Goal: Information Seeking & Learning: Learn about a topic

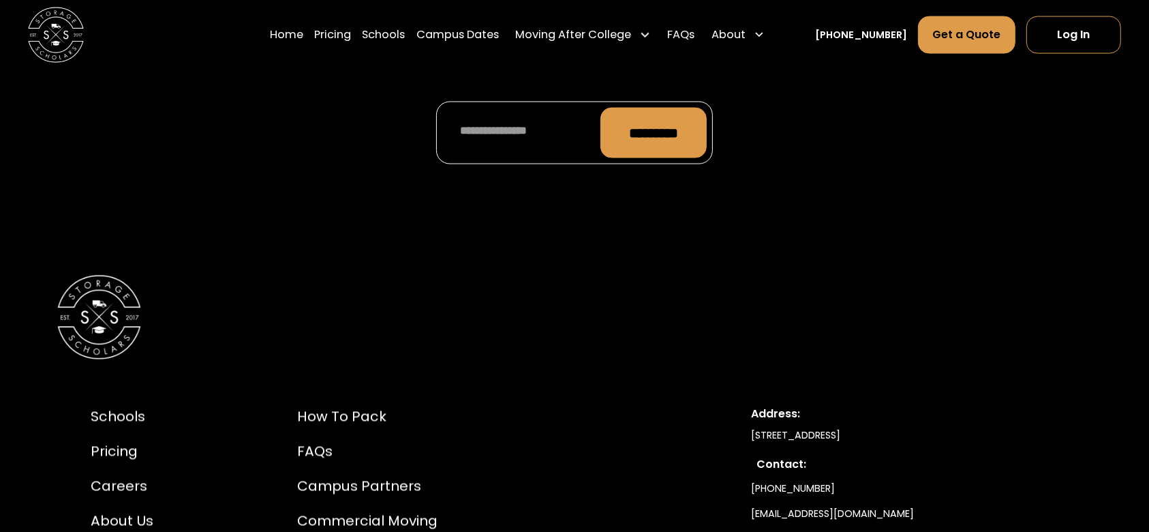
scroll to position [7667, 0]
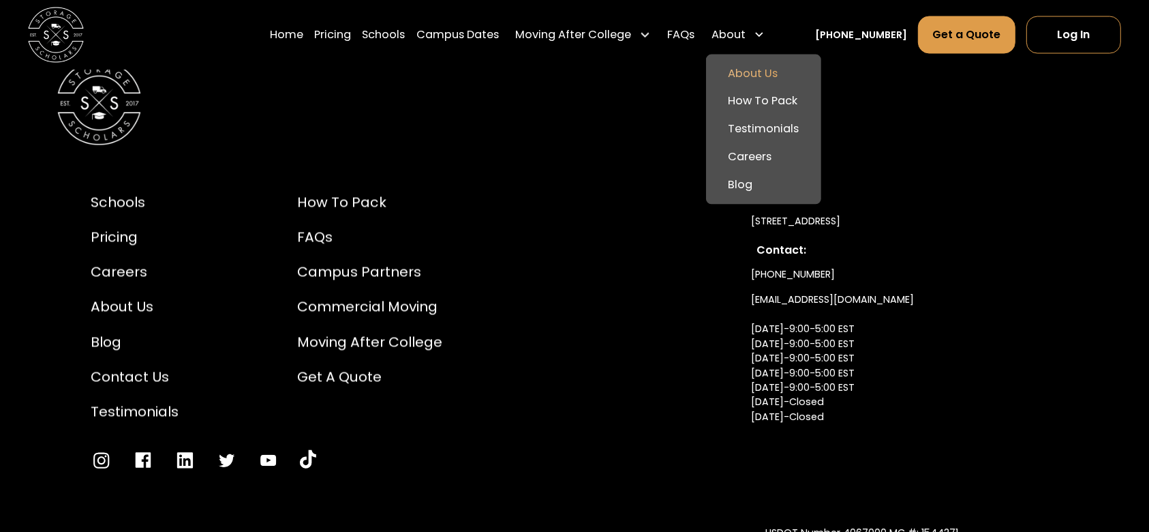
drag, startPoint x: 767, startPoint y: 74, endPoint x: 790, endPoint y: 74, distance: 23.2
click at [767, 74] on link "About Us" at bounding box center [764, 74] width 104 height 28
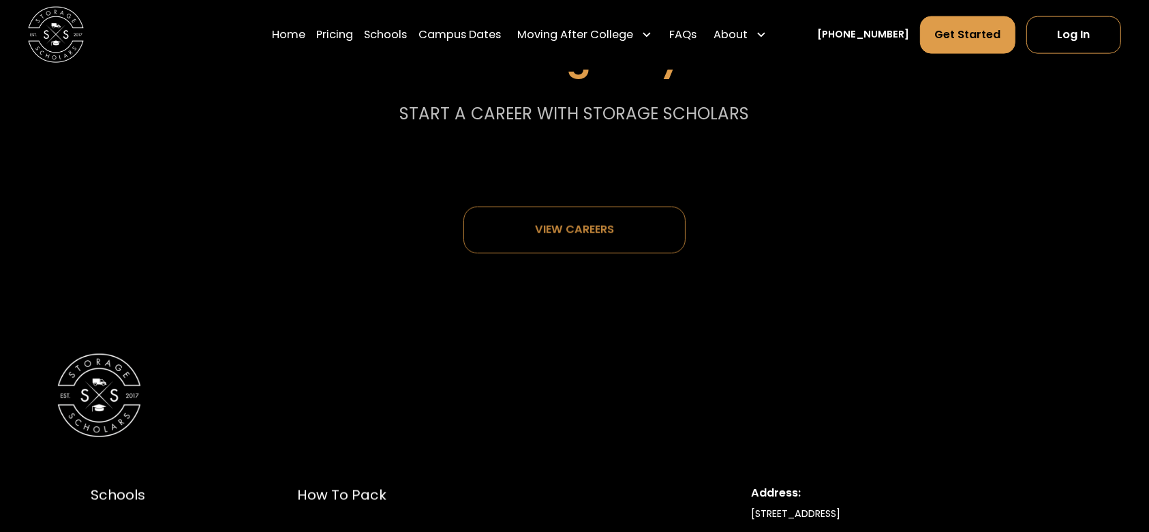
scroll to position [7565, 0]
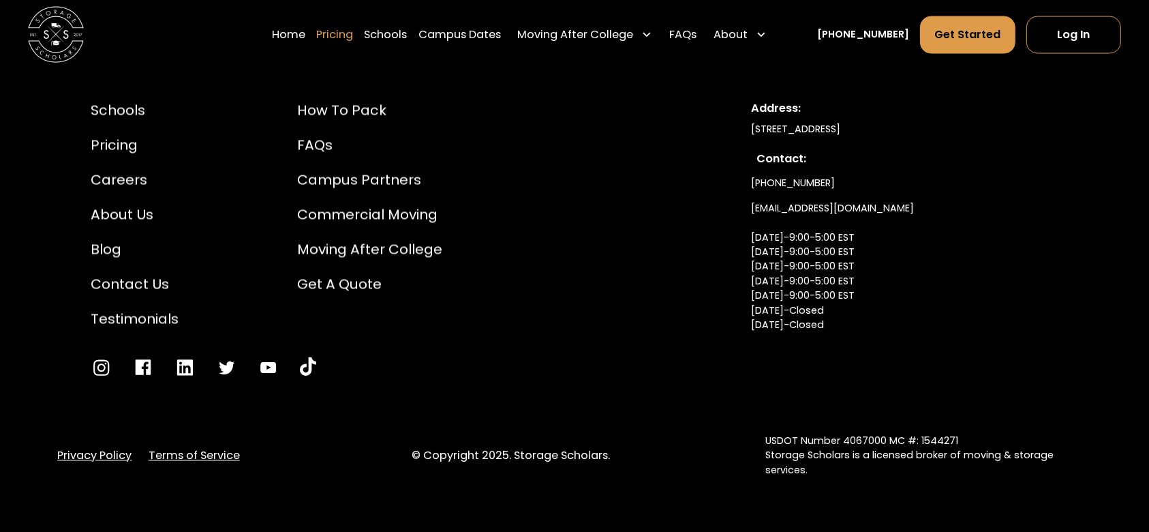
drag, startPoint x: 313, startPoint y: 31, endPoint x: 362, endPoint y: 37, distance: 49.6
click at [305, 31] on link "Home" at bounding box center [288, 34] width 33 height 39
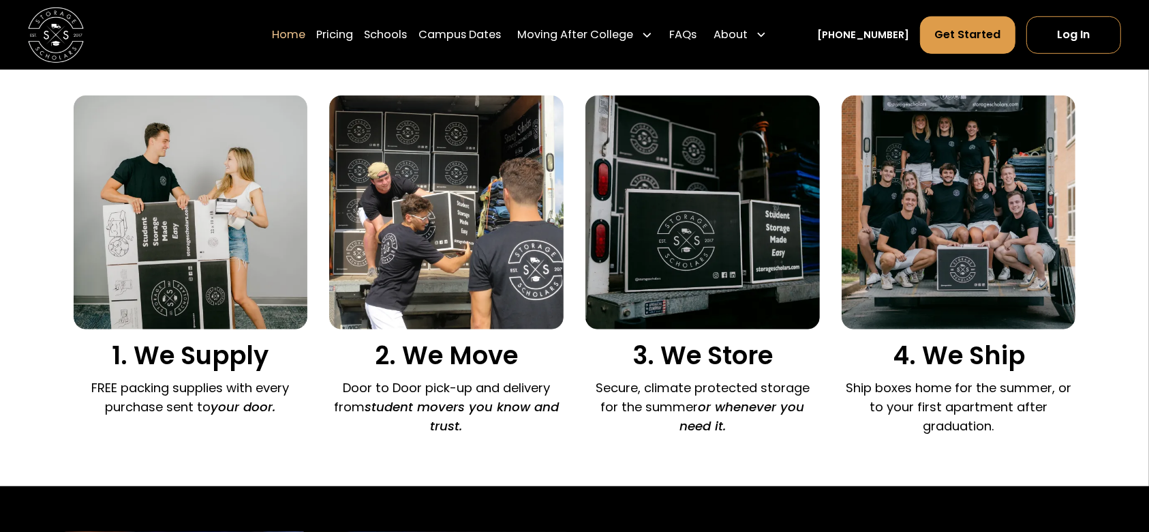
scroll to position [909, 0]
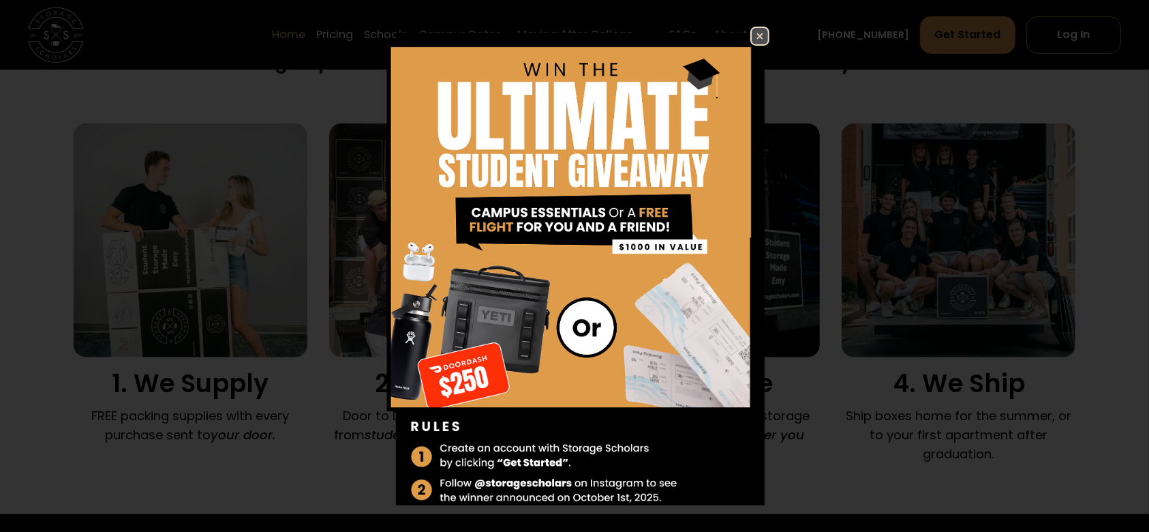
click at [752, 37] on img at bounding box center [760, 36] width 16 height 16
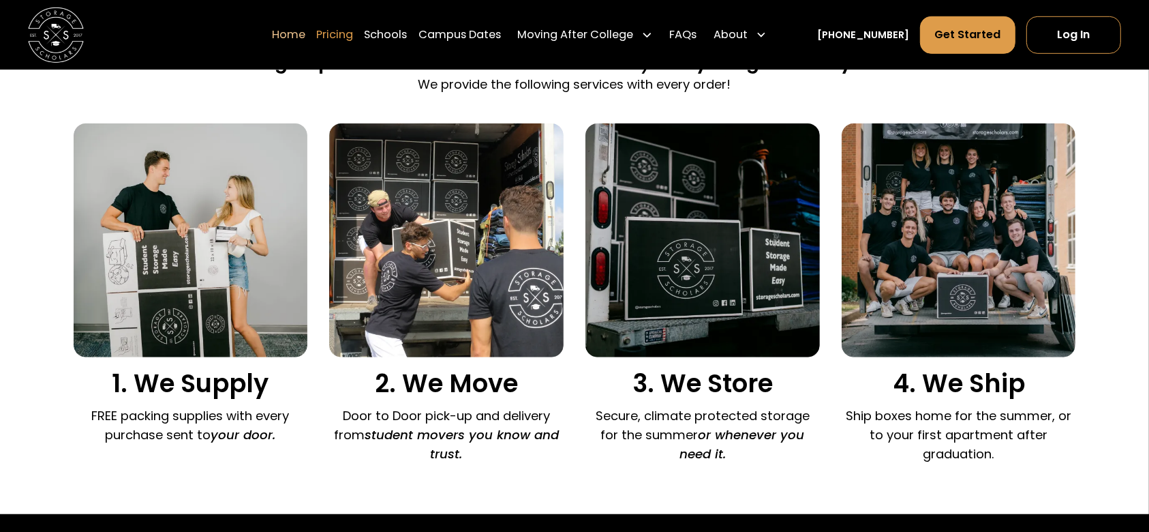
click at [348, 36] on link "Pricing" at bounding box center [334, 34] width 37 height 39
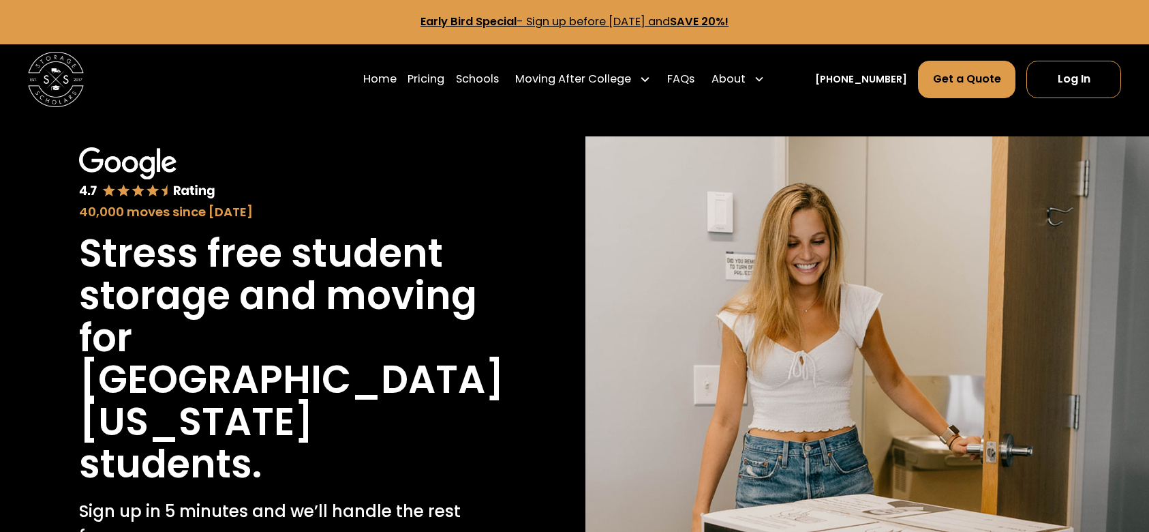
scroll to position [3408, 0]
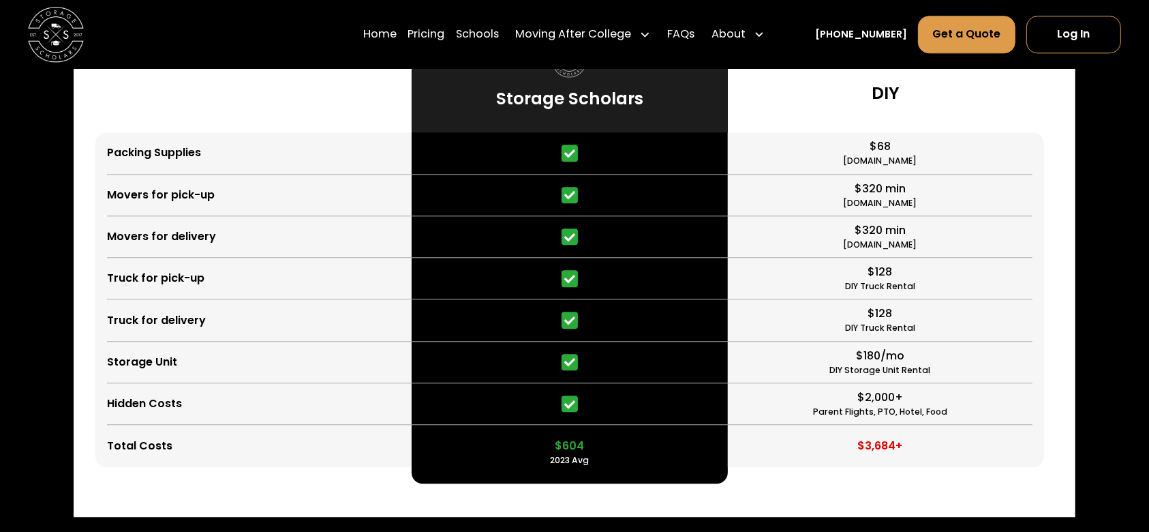
click at [495, 27] on link "Schools" at bounding box center [477, 34] width 43 height 39
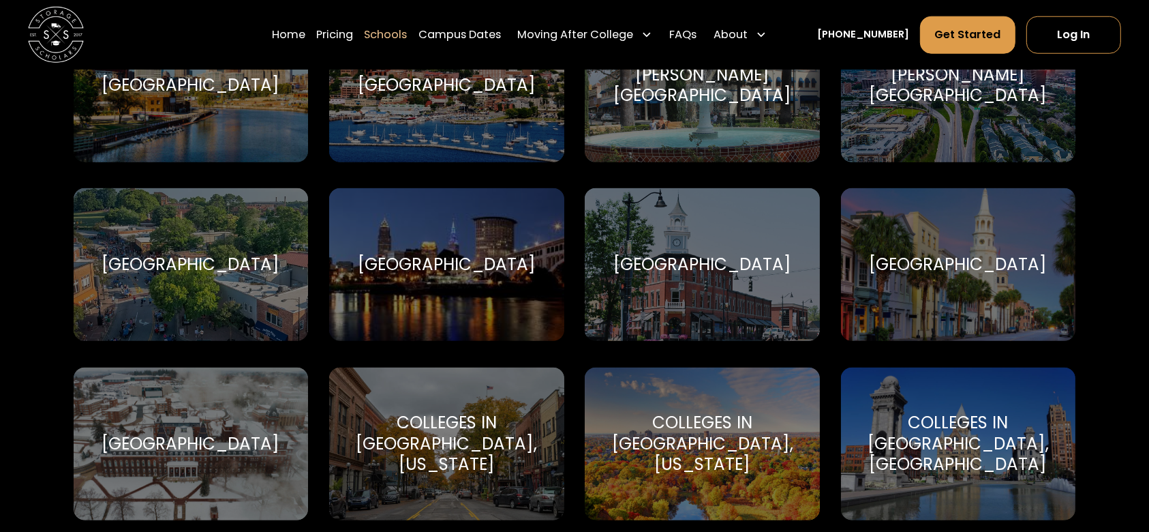
scroll to position [1545, 0]
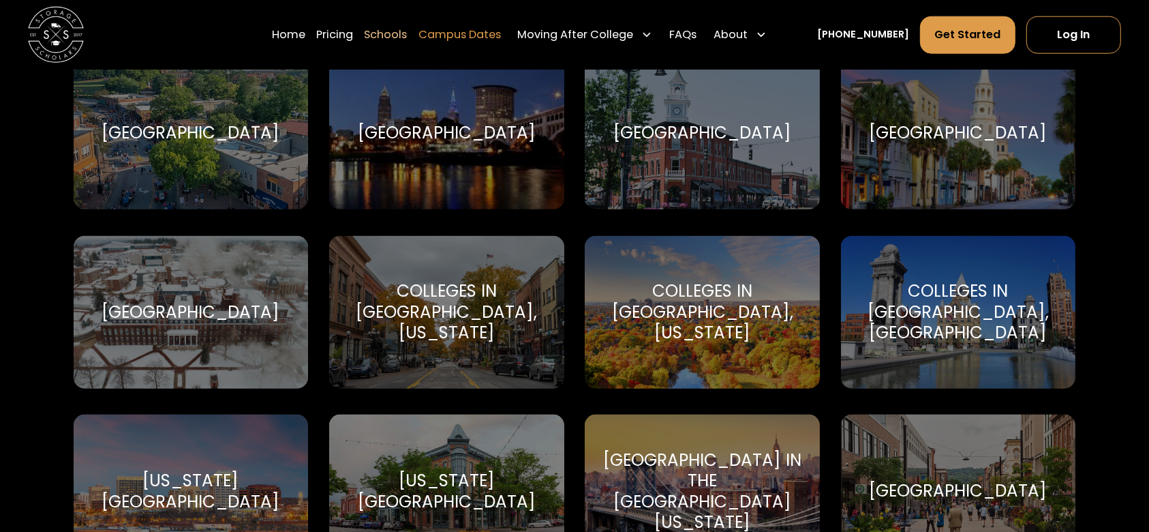
click at [501, 32] on link "Campus Dates" at bounding box center [460, 34] width 82 height 39
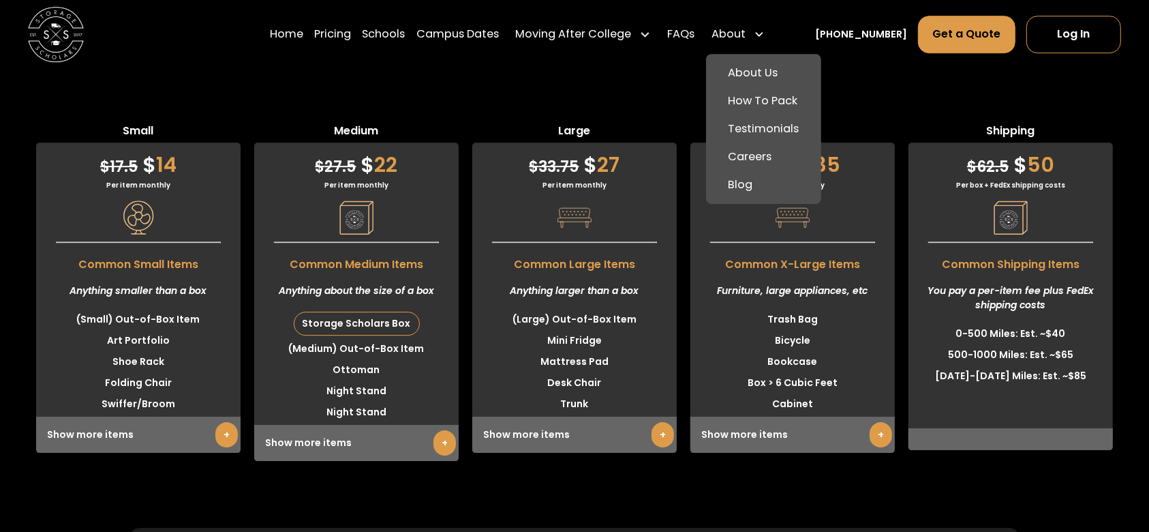
click at [746, 35] on div "About" at bounding box center [729, 35] width 34 height 17
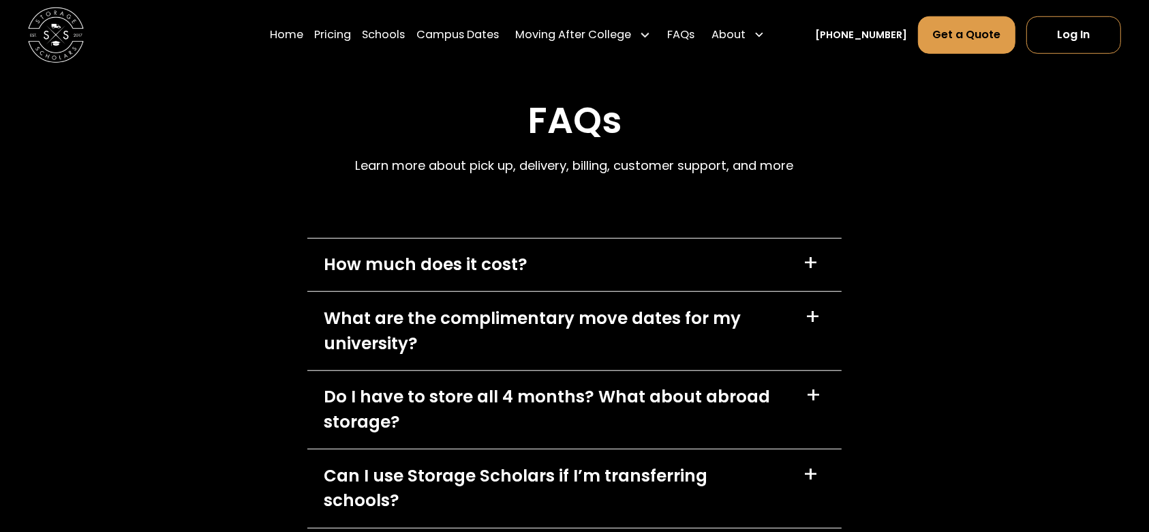
scroll to position [6368, 0]
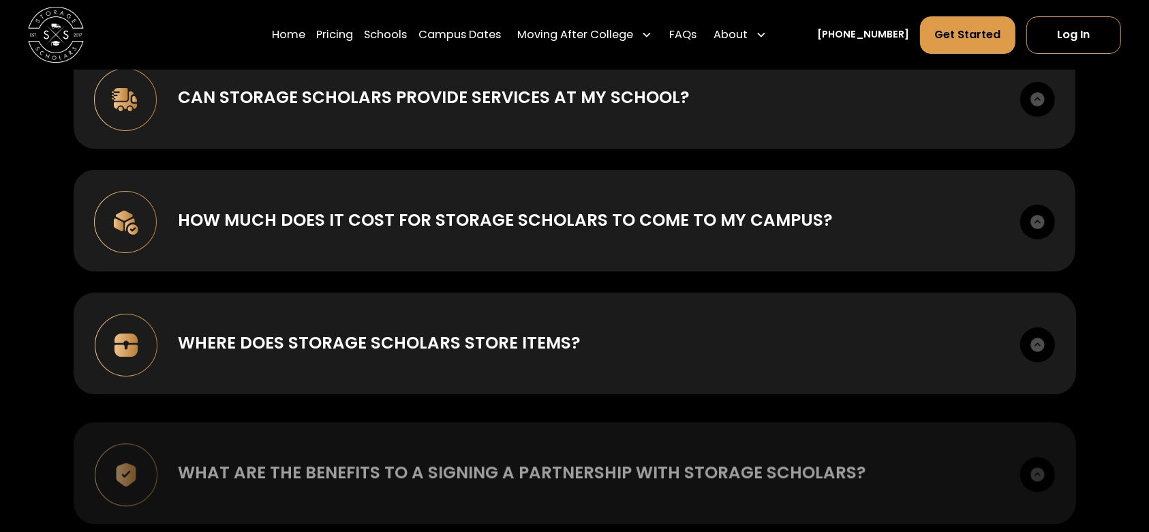
scroll to position [5089, 0]
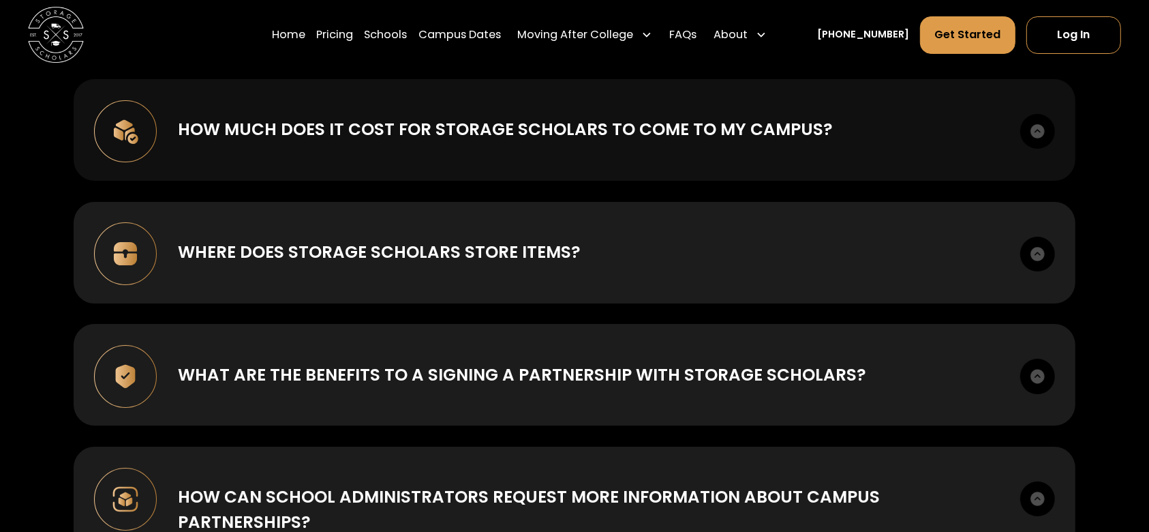
click at [506, 117] on div "How much does it cost for Storage Scholars to come to my campus?" at bounding box center [505, 129] width 655 height 25
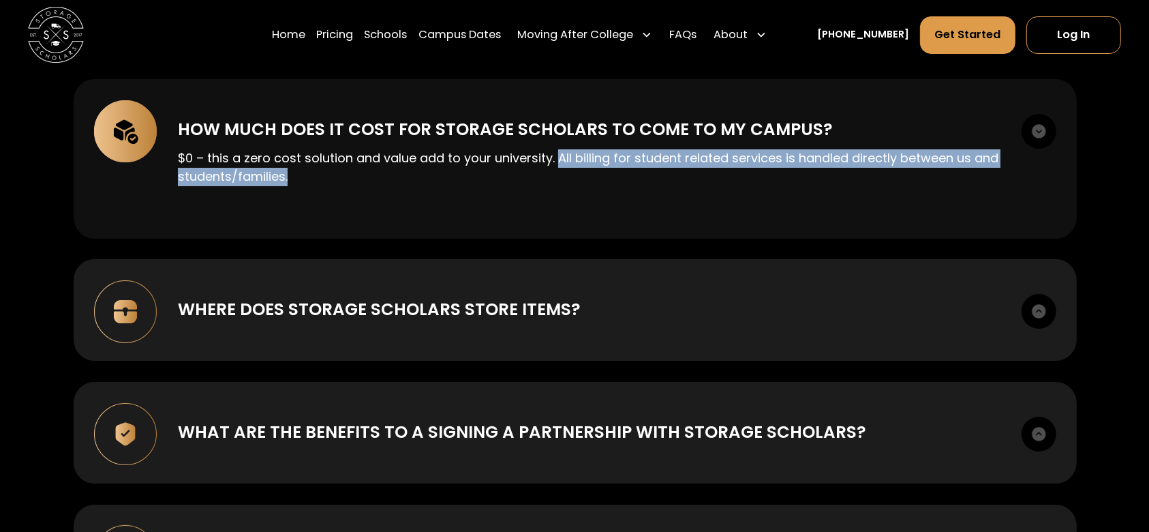
drag, startPoint x: 294, startPoint y: 163, endPoint x: 560, endPoint y: 151, distance: 265.5
click at [560, 151] on p "$0 – this a zero cost solution and value add to your university. All billing fo…" at bounding box center [589, 167] width 823 height 37
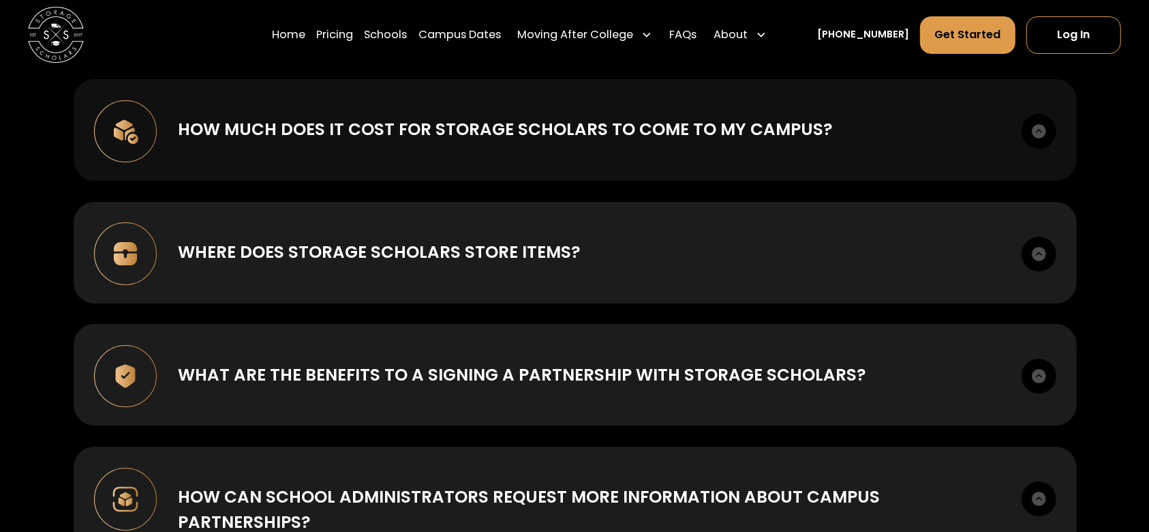
click at [577, 133] on div "How much does it cost for Storage Scholars to come to my campus? $0 – this a ze…" at bounding box center [576, 130] width 1004 height 102
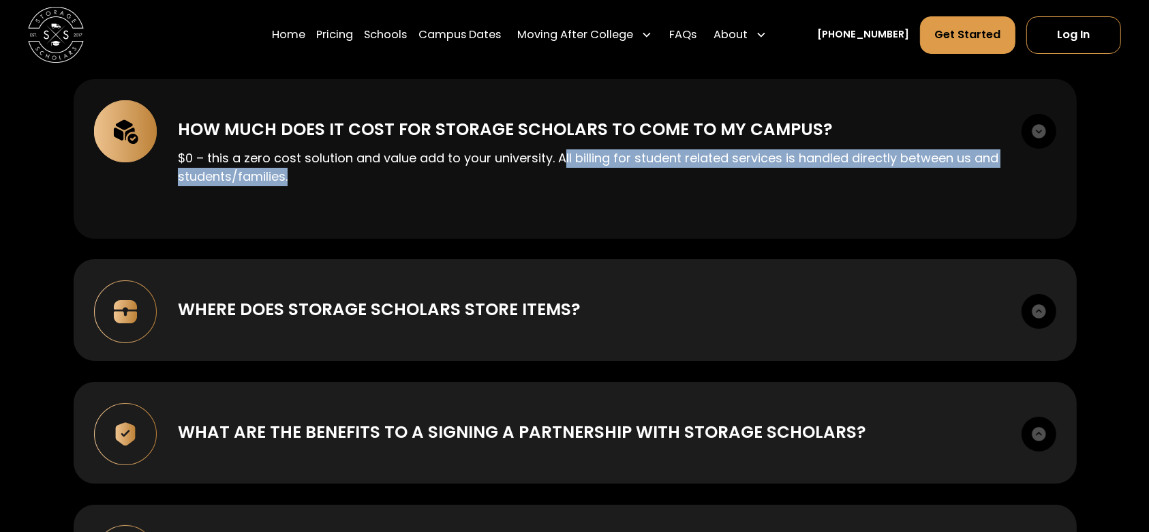
drag, startPoint x: 564, startPoint y: 145, endPoint x: 589, endPoint y: 172, distance: 37.1
click at [589, 172] on p "$0 – this a zero cost solution and value add to your university. All billing fo…" at bounding box center [589, 167] width 823 height 37
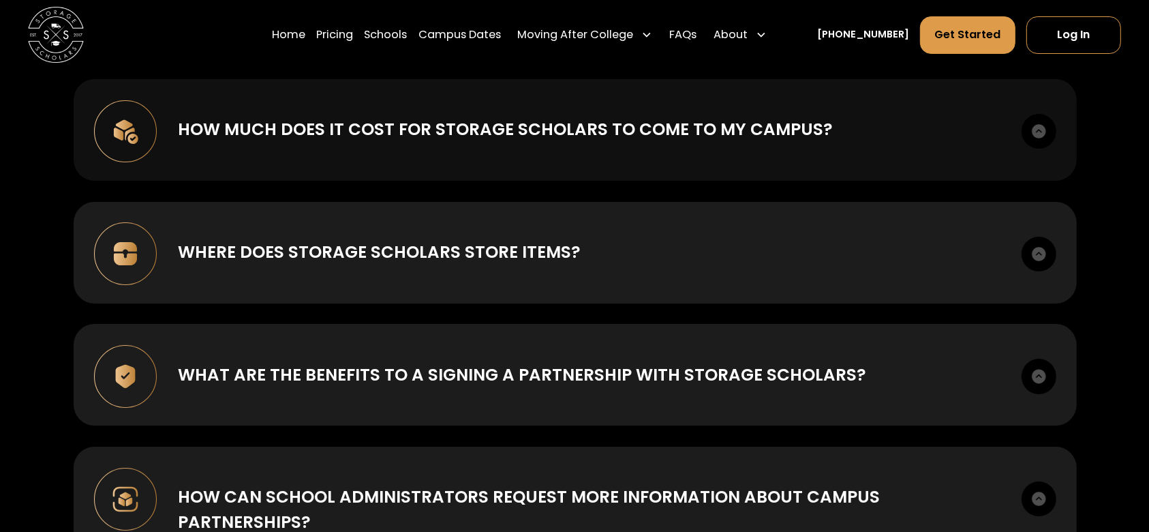
click at [608, 127] on div "How much does it cost for Storage Scholars to come to my campus?" at bounding box center [505, 129] width 655 height 25
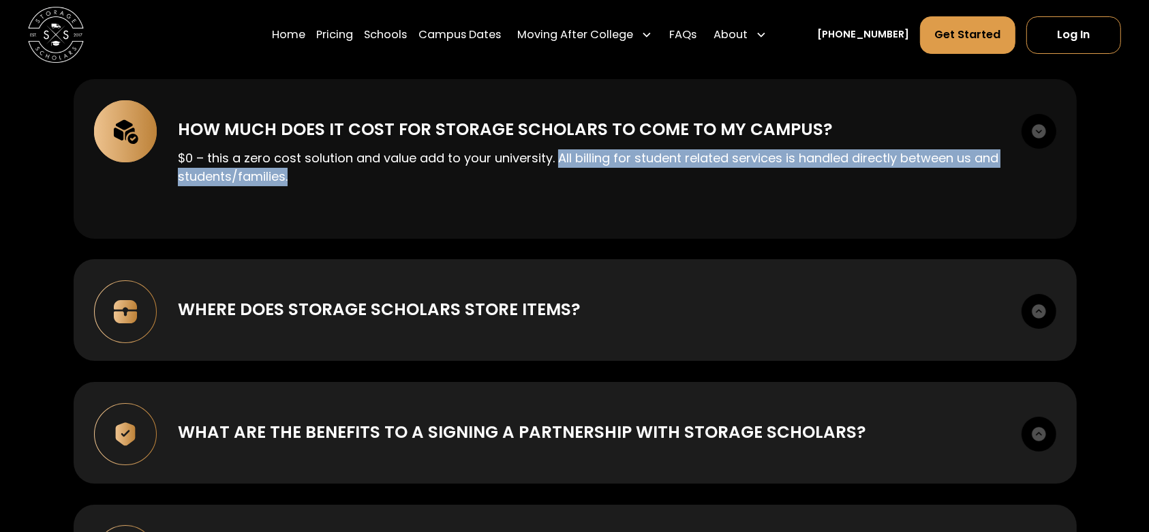
drag, startPoint x: 558, startPoint y: 147, endPoint x: 584, endPoint y: 171, distance: 34.7
click at [584, 171] on p "$0 – this a zero cost solution and value add to your university. All billing fo…" at bounding box center [589, 167] width 823 height 37
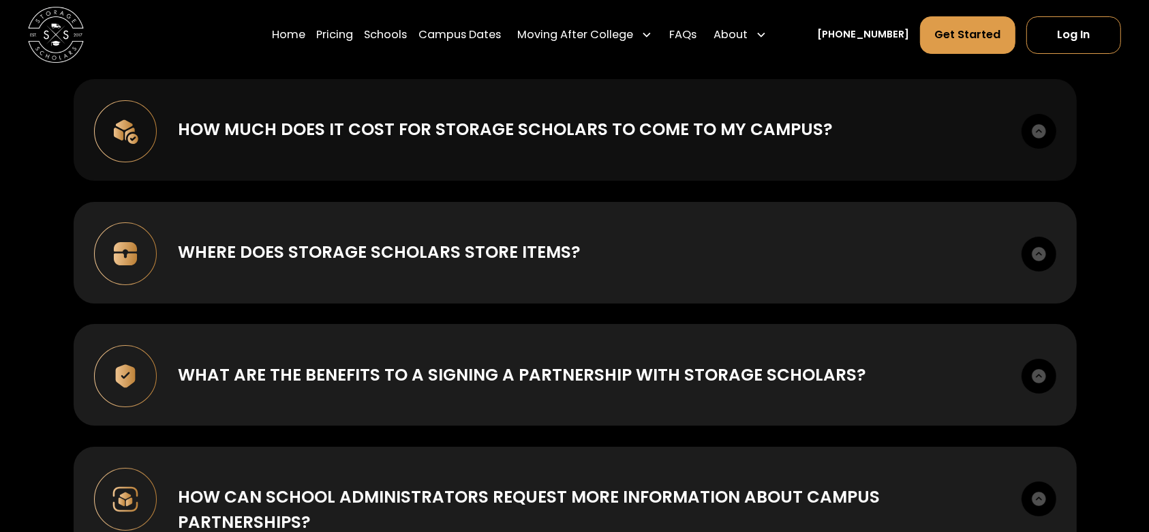
drag, startPoint x: 903, startPoint y: 106, endPoint x: 973, endPoint y: 108, distance: 69.6
click at [973, 117] on div "How much does it cost for Storage Scholars to come to my campus?" at bounding box center [589, 129] width 823 height 25
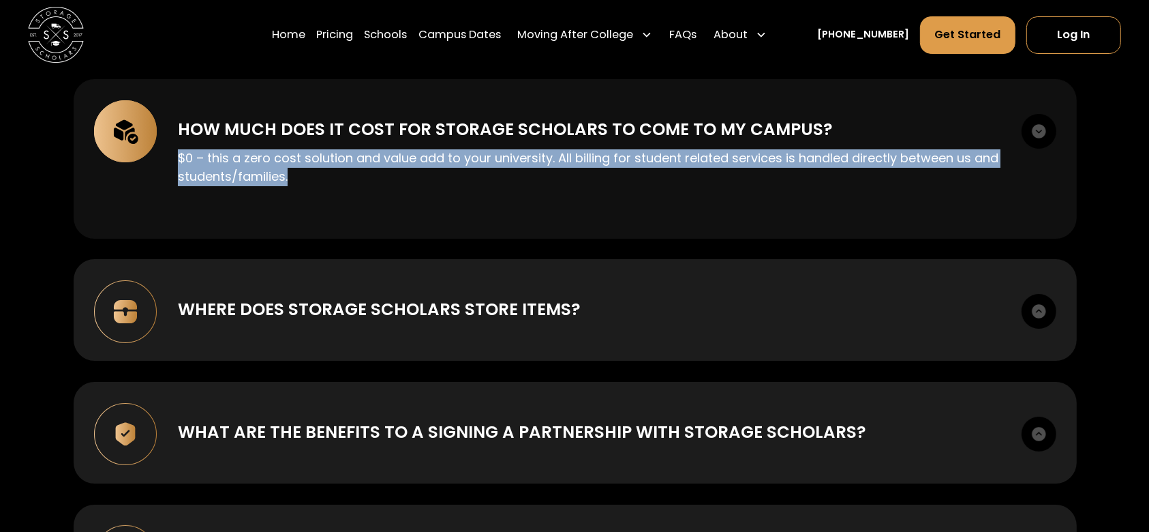
drag, startPoint x: 175, startPoint y: 136, endPoint x: 309, endPoint y: 177, distance: 141.0
click at [309, 177] on div "How much does it cost for Storage Scholars to come to my campus? $0 – this a ze…" at bounding box center [576, 159] width 1004 height 160
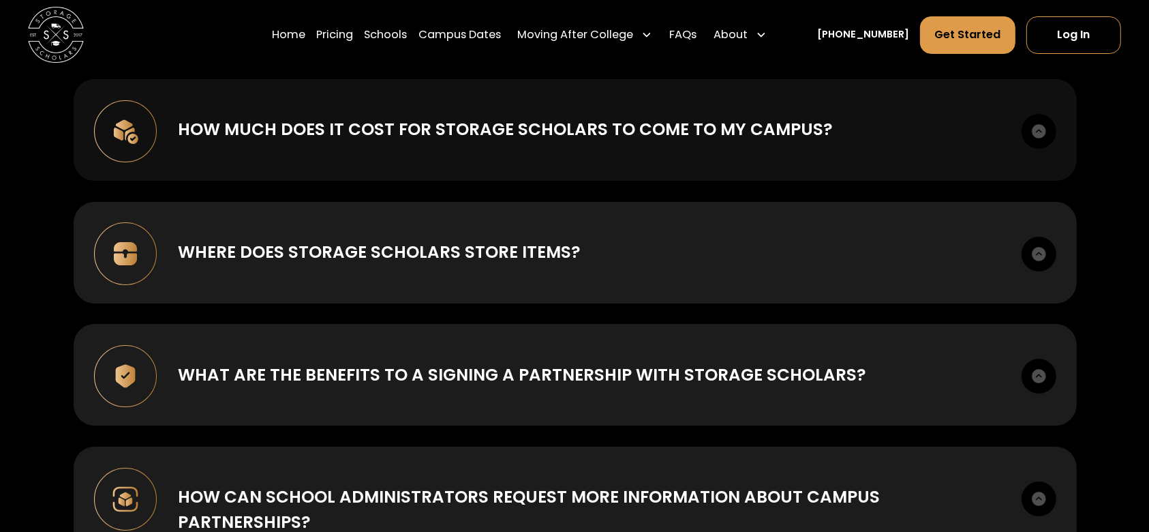
drag, startPoint x: 879, startPoint y: 111, endPoint x: 933, endPoint y: 103, distance: 53.8
click at [933, 103] on div "How much does it cost for Storage Scholars to come to my campus? $0 – this a ze…" at bounding box center [576, 130] width 1004 height 102
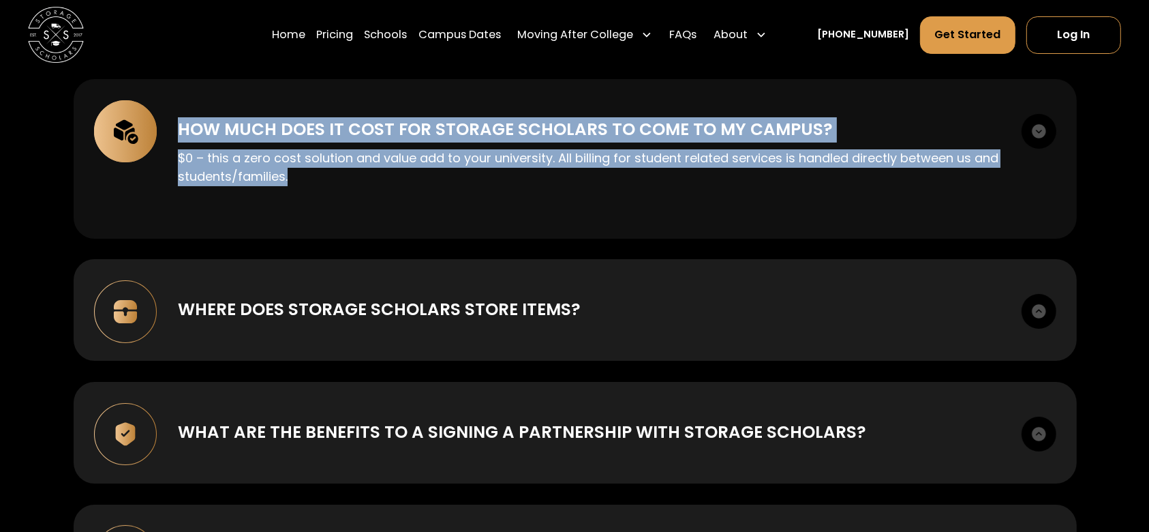
drag, startPoint x: 180, startPoint y: 109, endPoint x: 322, endPoint y: 180, distance: 159.1
click at [322, 180] on div "How much does it cost for Storage Scholars to come to my campus? $0 – this a ze…" at bounding box center [576, 159] width 1004 height 160
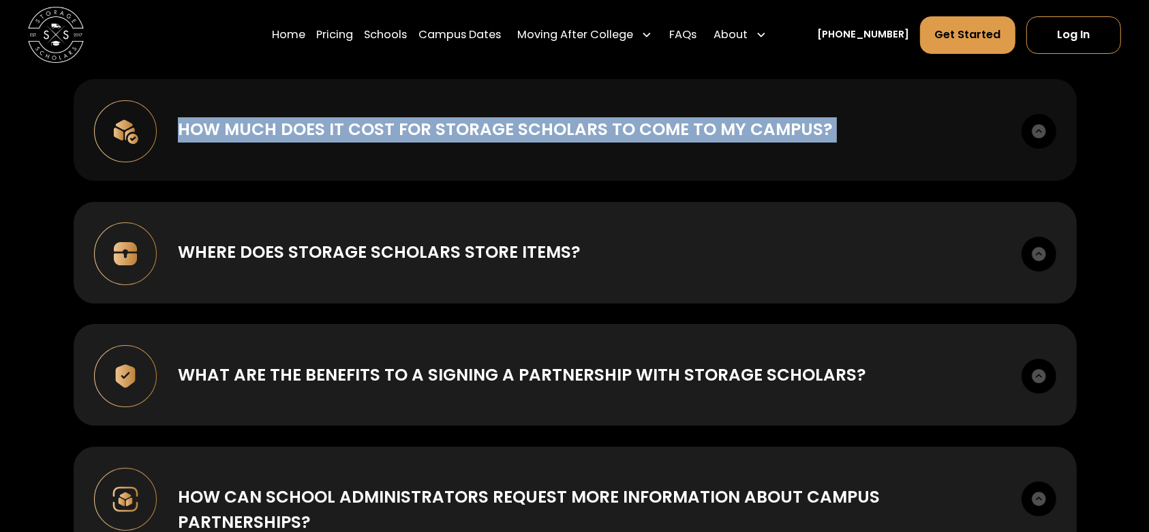
drag, startPoint x: 881, startPoint y: 116, endPoint x: 930, endPoint y: 116, distance: 49.1
click at [930, 117] on div "How much does it cost for Storage Scholars to come to my campus?" at bounding box center [589, 129] width 823 height 25
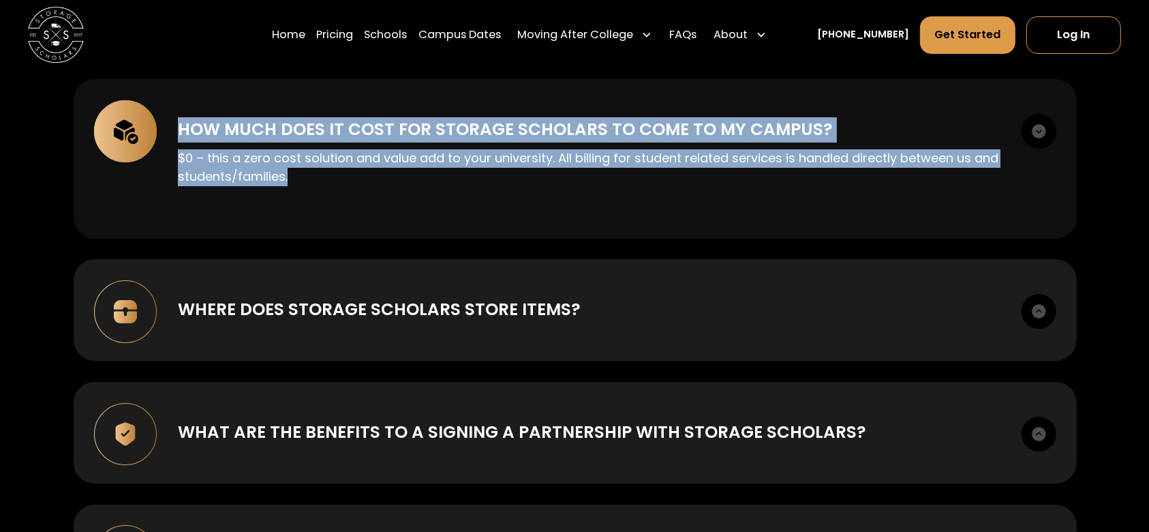
copy div "How much does it cost for Storage Scholars to come to my campus? $0 – this a ze…"
